Goal: Transaction & Acquisition: Book appointment/travel/reservation

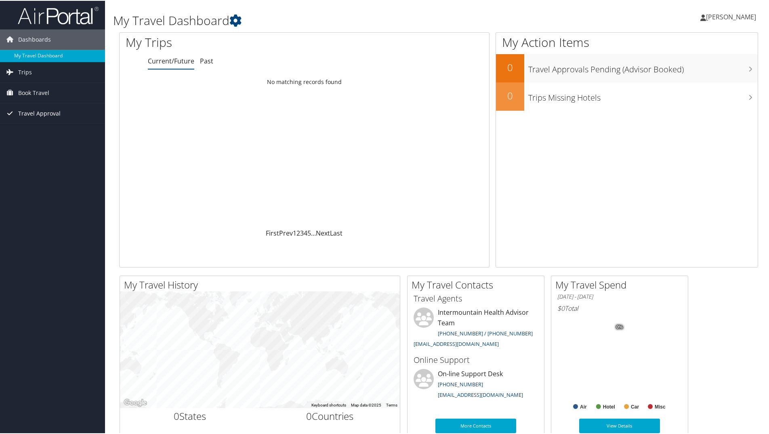
click at [36, 110] on span "Travel Approval" at bounding box center [39, 113] width 42 height 20
click at [37, 165] on link "Approvals (Beta)" at bounding box center [52, 165] width 105 height 12
click at [45, 90] on span "Book Travel" at bounding box center [33, 92] width 31 height 20
click at [44, 129] on link "Book/Manage Online Trips" at bounding box center [52, 132] width 105 height 12
click at [36, 130] on link "Book/Manage Online Trips" at bounding box center [52, 132] width 105 height 12
